Goal: Information Seeking & Learning: Learn about a topic

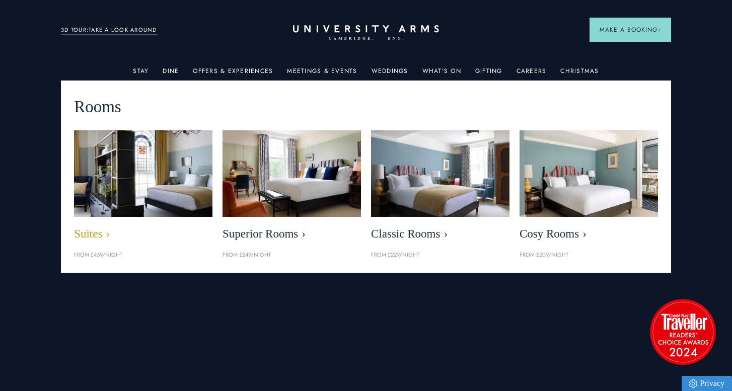
click at [175, 177] on img at bounding box center [143, 174] width 159 height 100
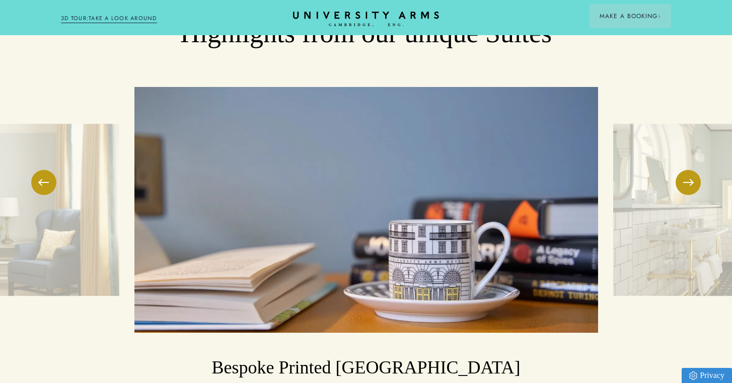
scroll to position [1573, 0]
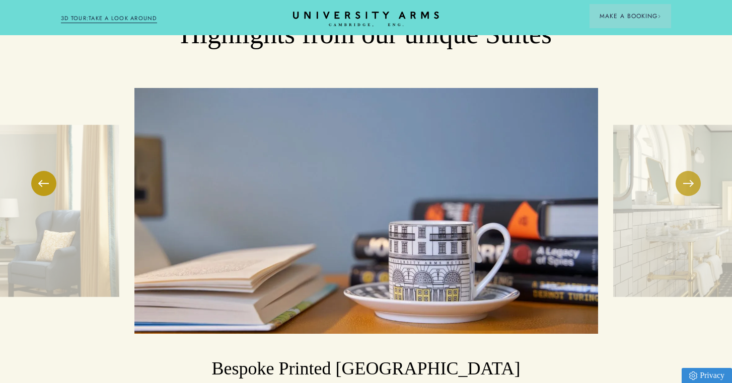
click at [691, 171] on button at bounding box center [687, 183] width 25 height 25
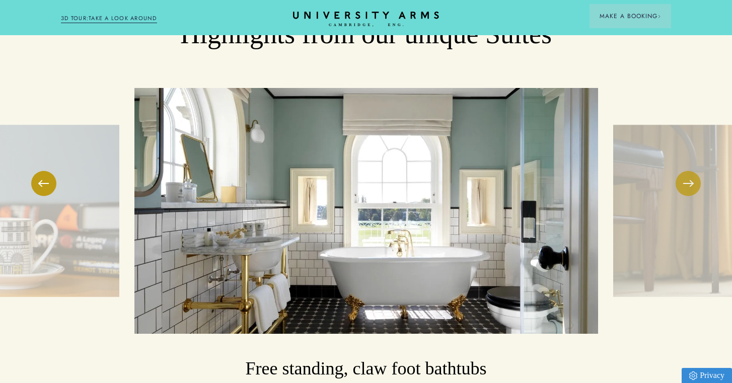
click at [691, 171] on button at bounding box center [687, 183] width 25 height 25
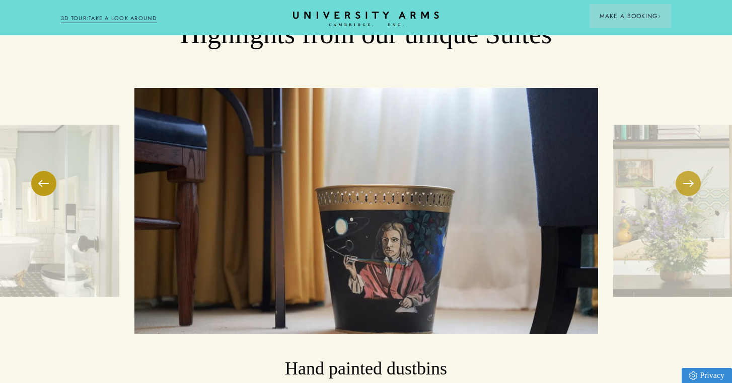
click at [691, 171] on button at bounding box center [687, 183] width 25 height 25
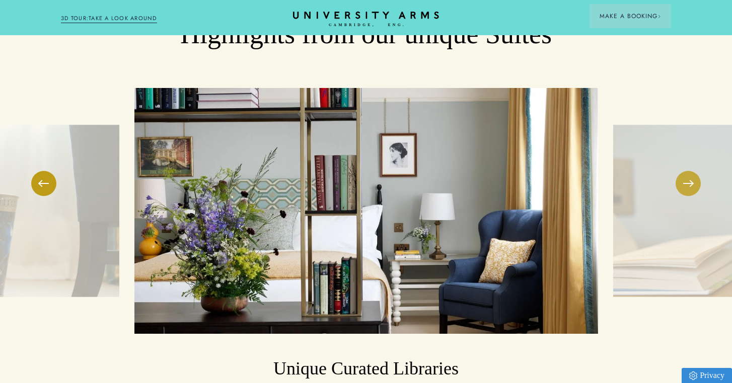
click at [691, 171] on button at bounding box center [687, 183] width 25 height 25
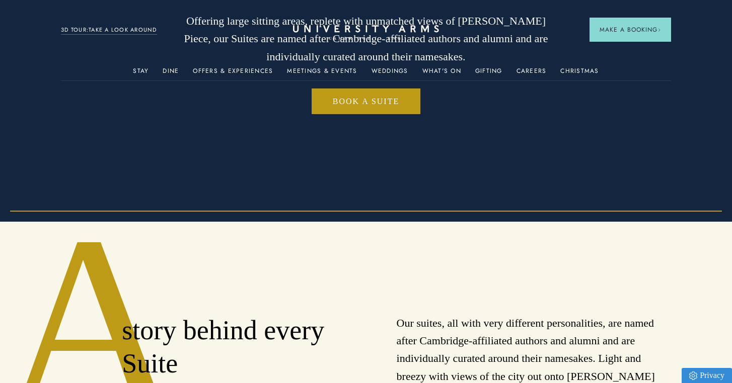
scroll to position [0, 0]
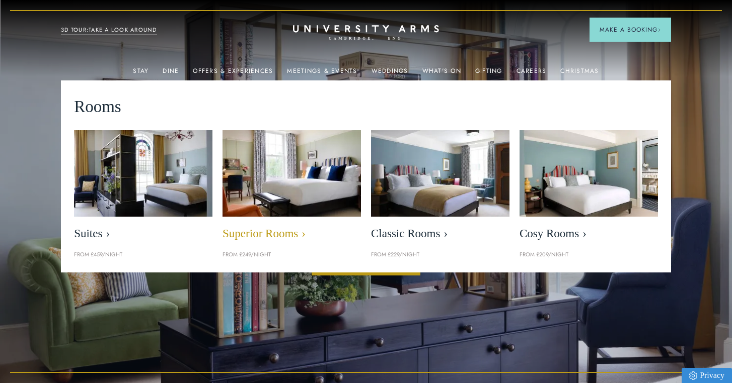
click at [285, 178] on img at bounding box center [291, 174] width 159 height 100
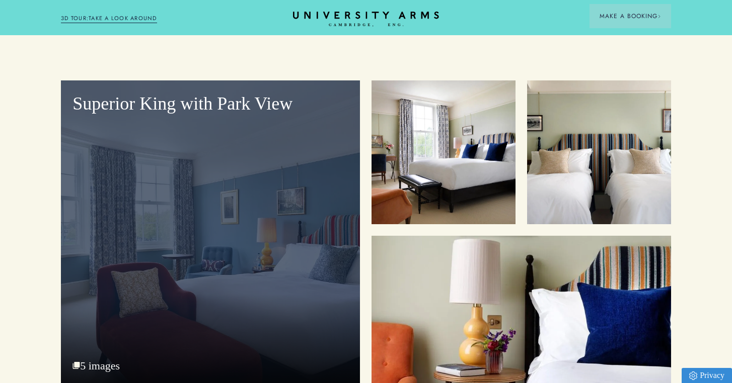
scroll to position [1239, 0]
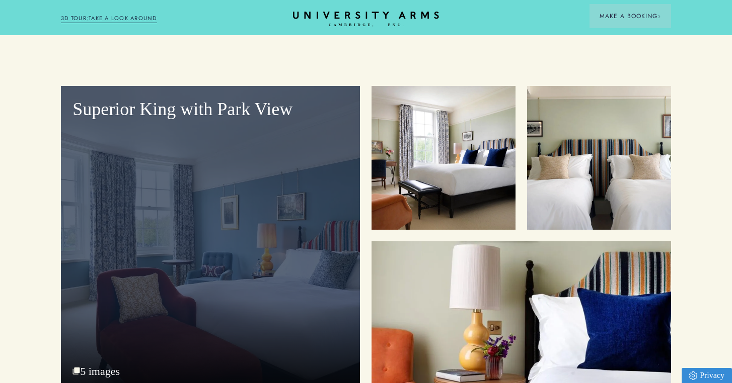
click at [107, 351] on div "Superior King with Park View 5 images" at bounding box center [210, 238] width 299 height 305
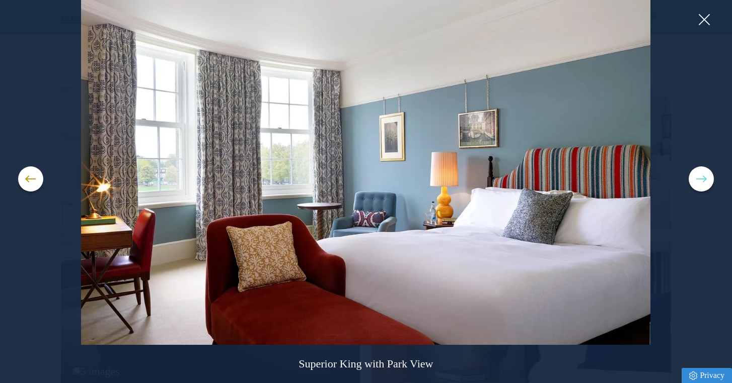
click at [703, 179] on span at bounding box center [701, 179] width 10 height 1
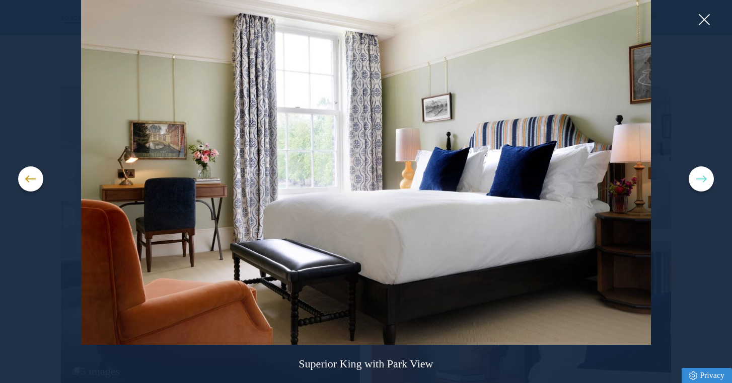
click at [703, 179] on span at bounding box center [701, 179] width 10 height 1
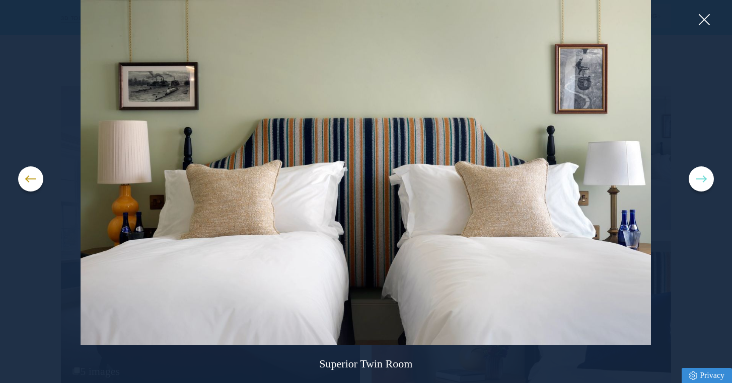
click at [703, 179] on span at bounding box center [701, 179] width 10 height 1
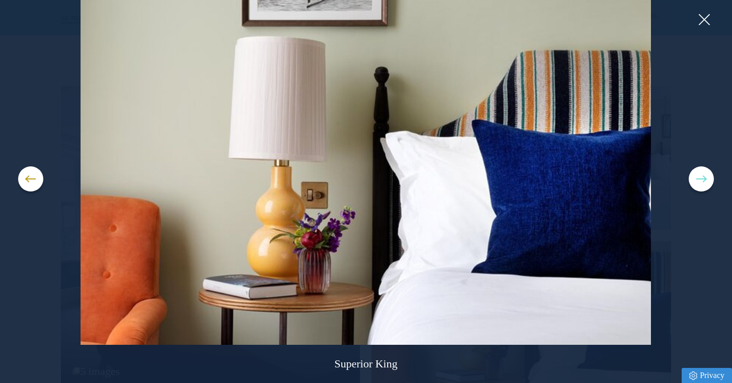
click at [703, 179] on span at bounding box center [701, 179] width 10 height 1
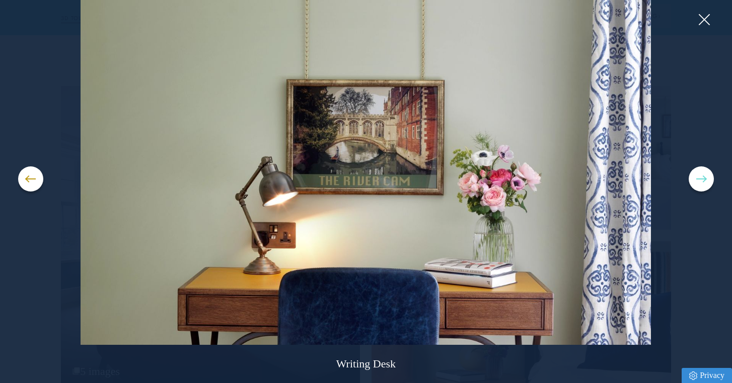
click at [703, 179] on span at bounding box center [701, 179] width 10 height 1
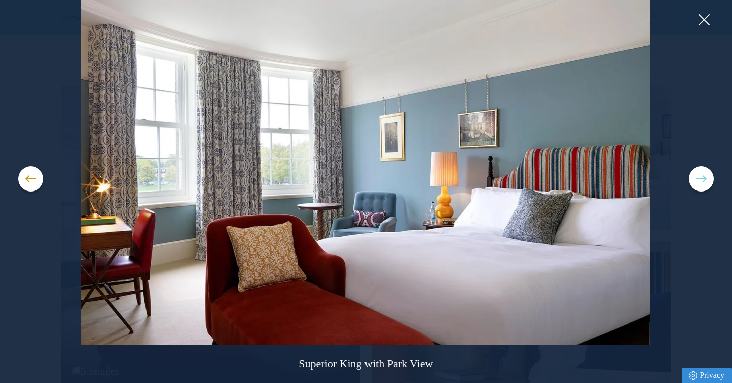
click at [701, 178] on button at bounding box center [700, 179] width 25 height 25
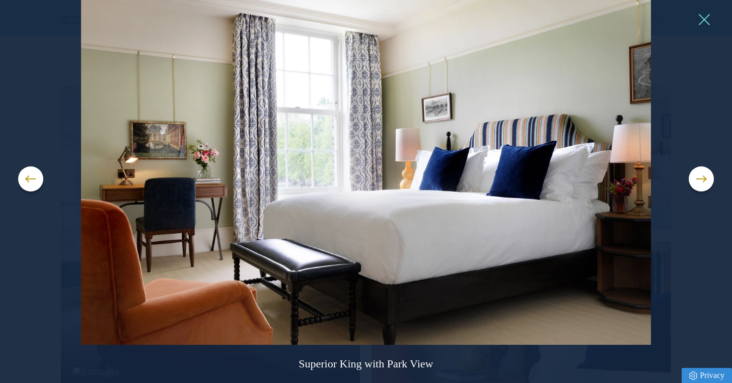
click at [701, 20] on button at bounding box center [703, 19] width 15 height 15
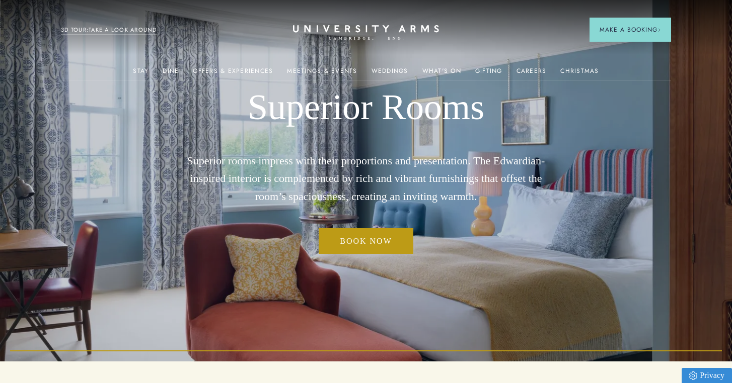
scroll to position [0, 0]
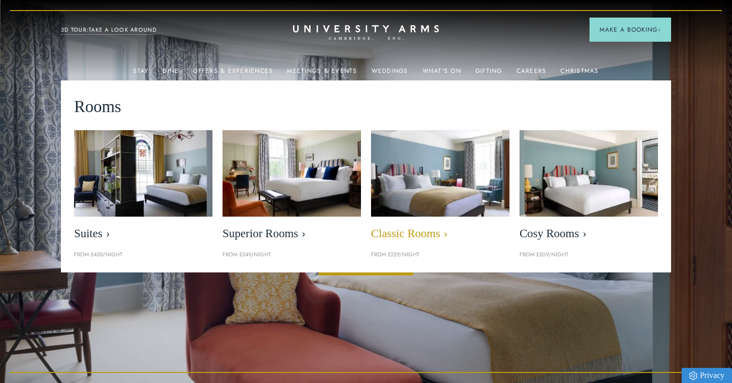
click at [456, 190] on img at bounding box center [439, 174] width 159 height 100
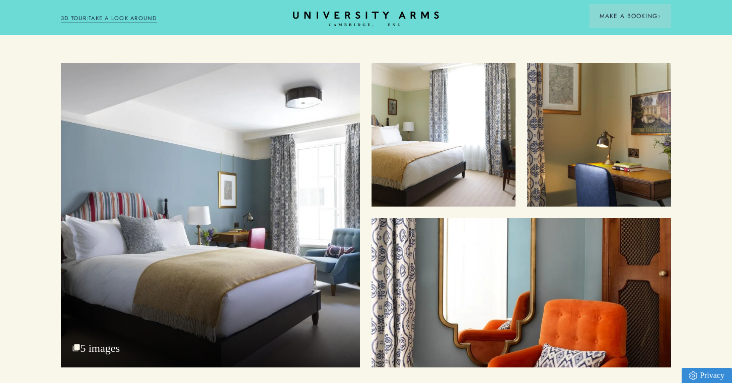
scroll to position [1270, 0]
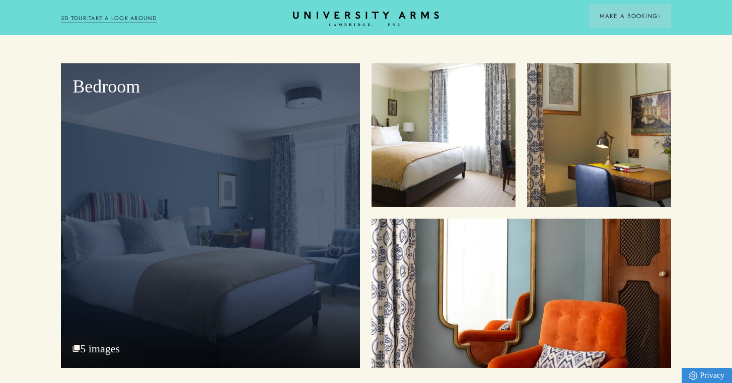
click at [95, 349] on div "Bedroom 5 images" at bounding box center [210, 215] width 299 height 305
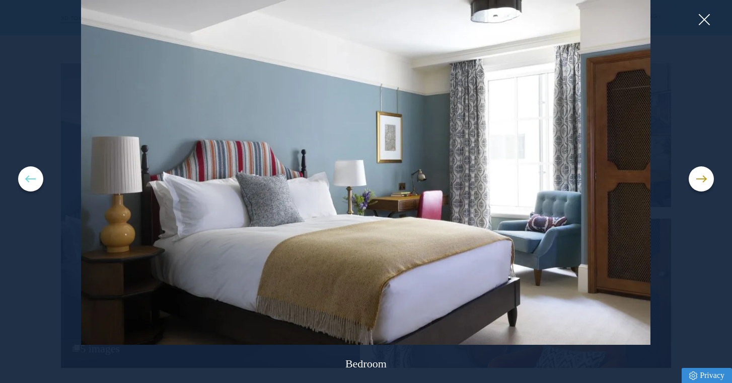
click at [26, 181] on button at bounding box center [30, 179] width 25 height 25
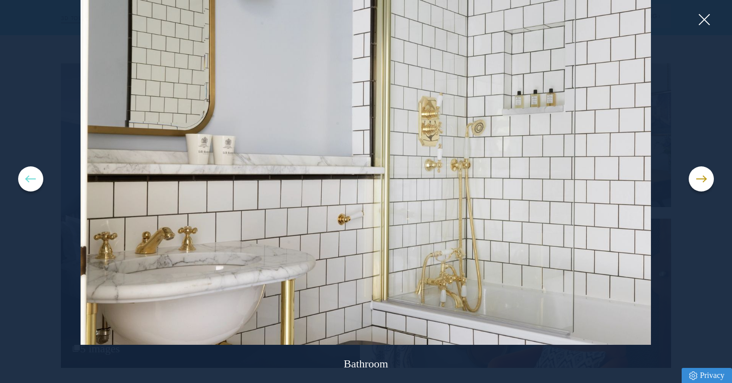
click at [26, 181] on button at bounding box center [30, 179] width 25 height 25
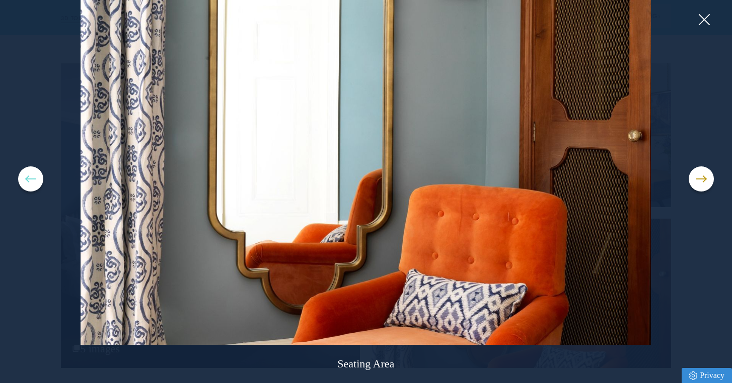
click at [26, 181] on button at bounding box center [30, 179] width 25 height 25
